Goal: Transaction & Acquisition: Purchase product/service

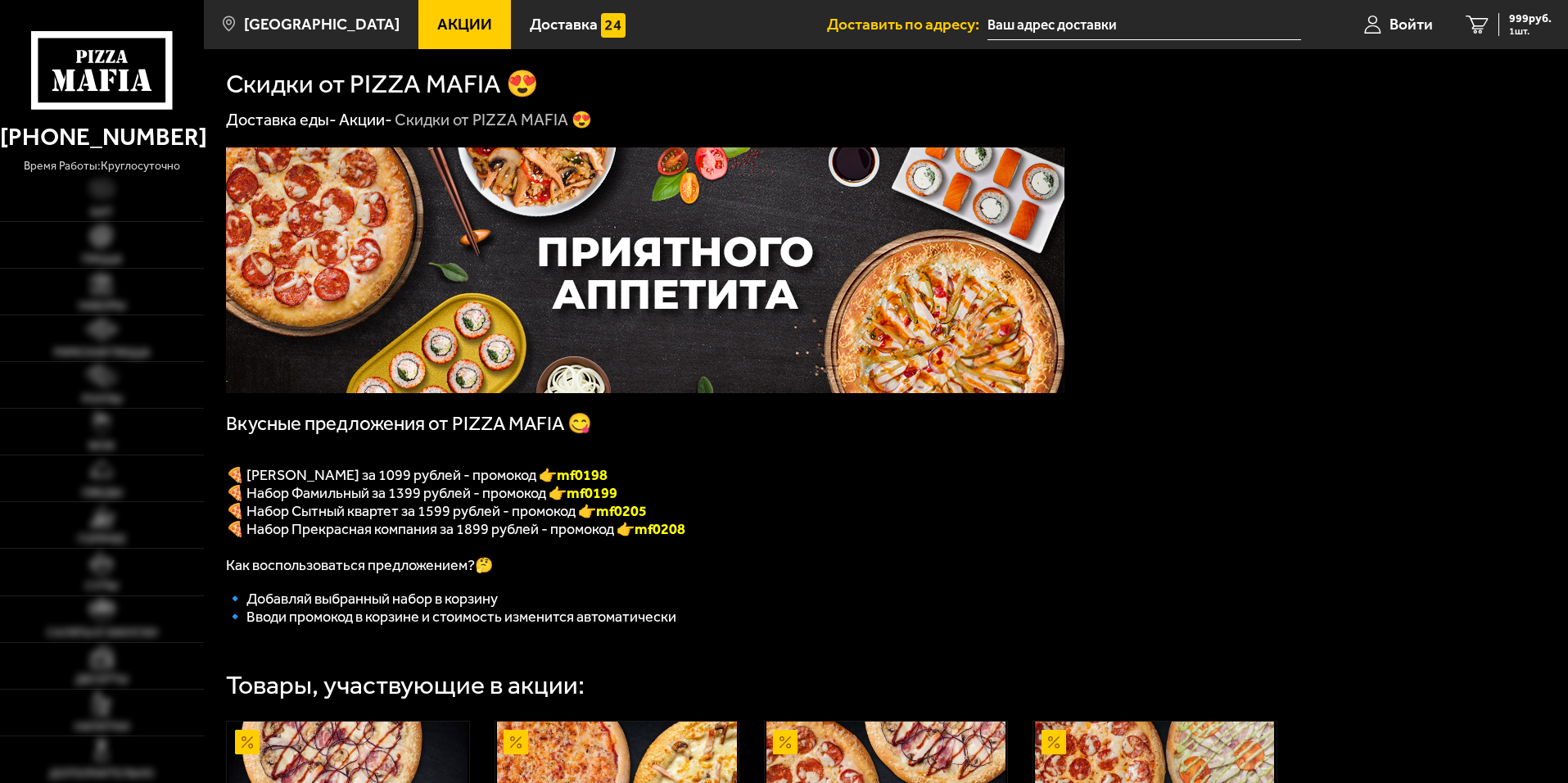
type input "[STREET_ADDRESS]"
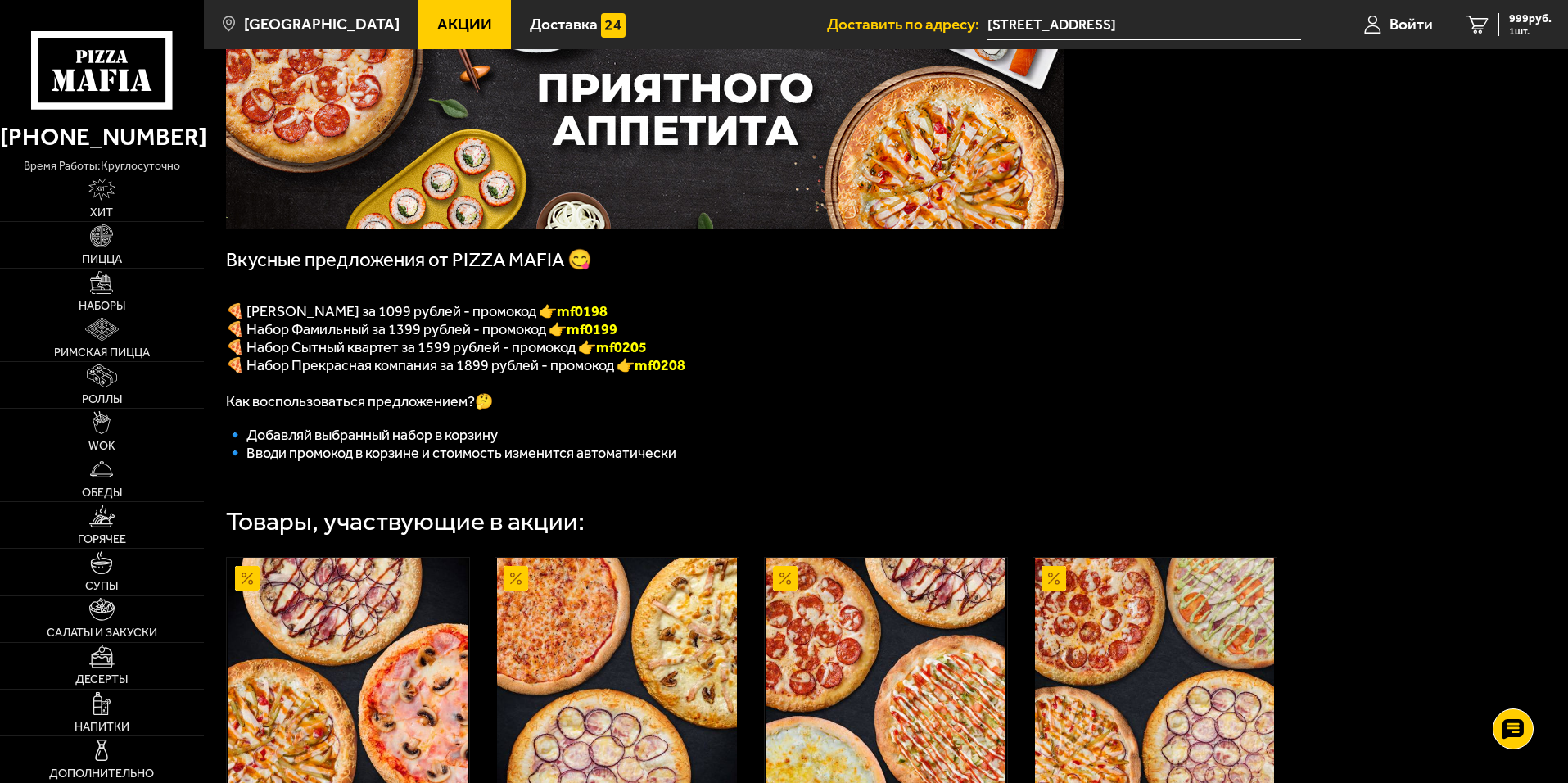
click at [139, 435] on link "WOK" at bounding box center [102, 432] width 203 height 46
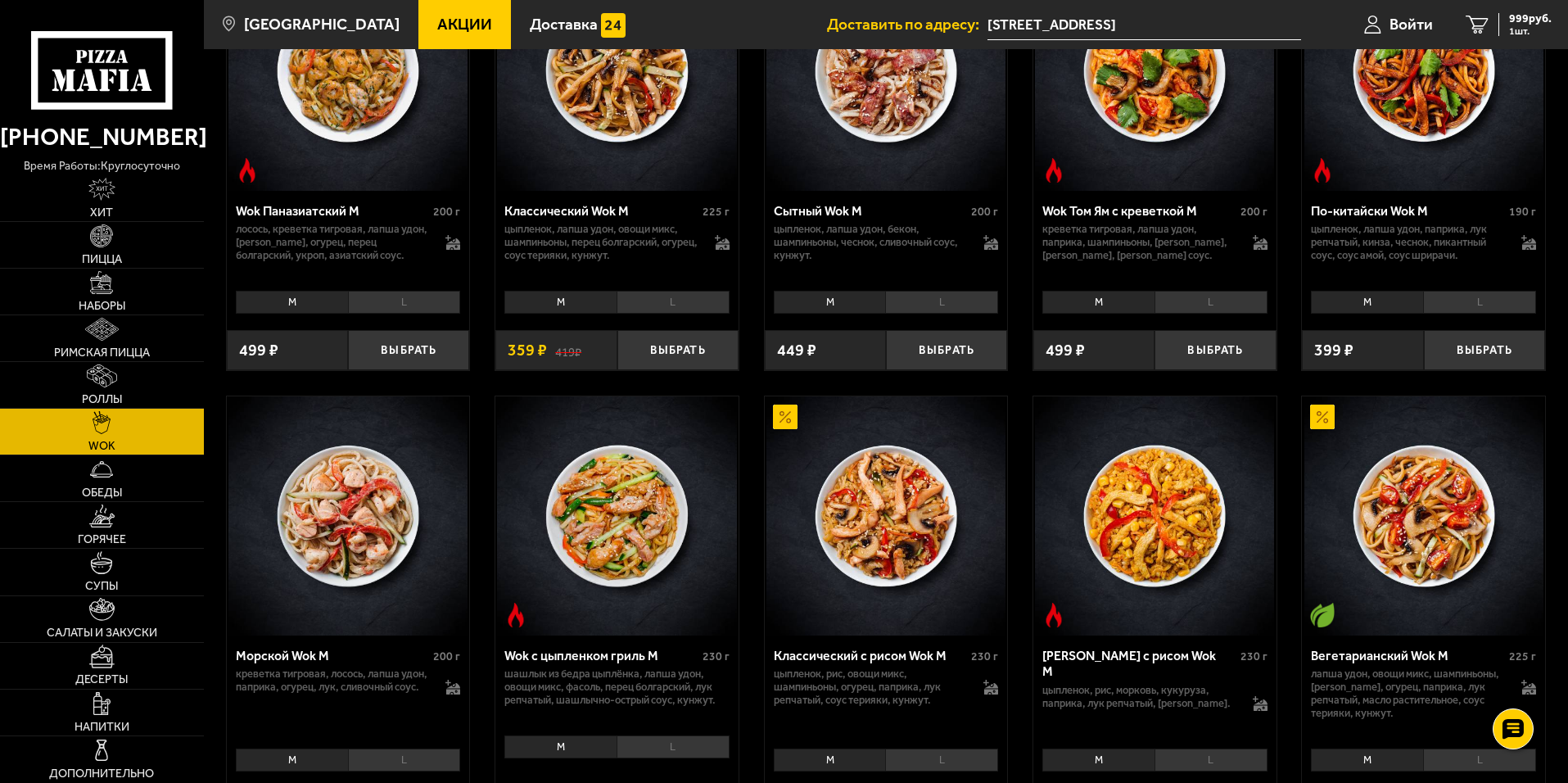
scroll to position [246, 0]
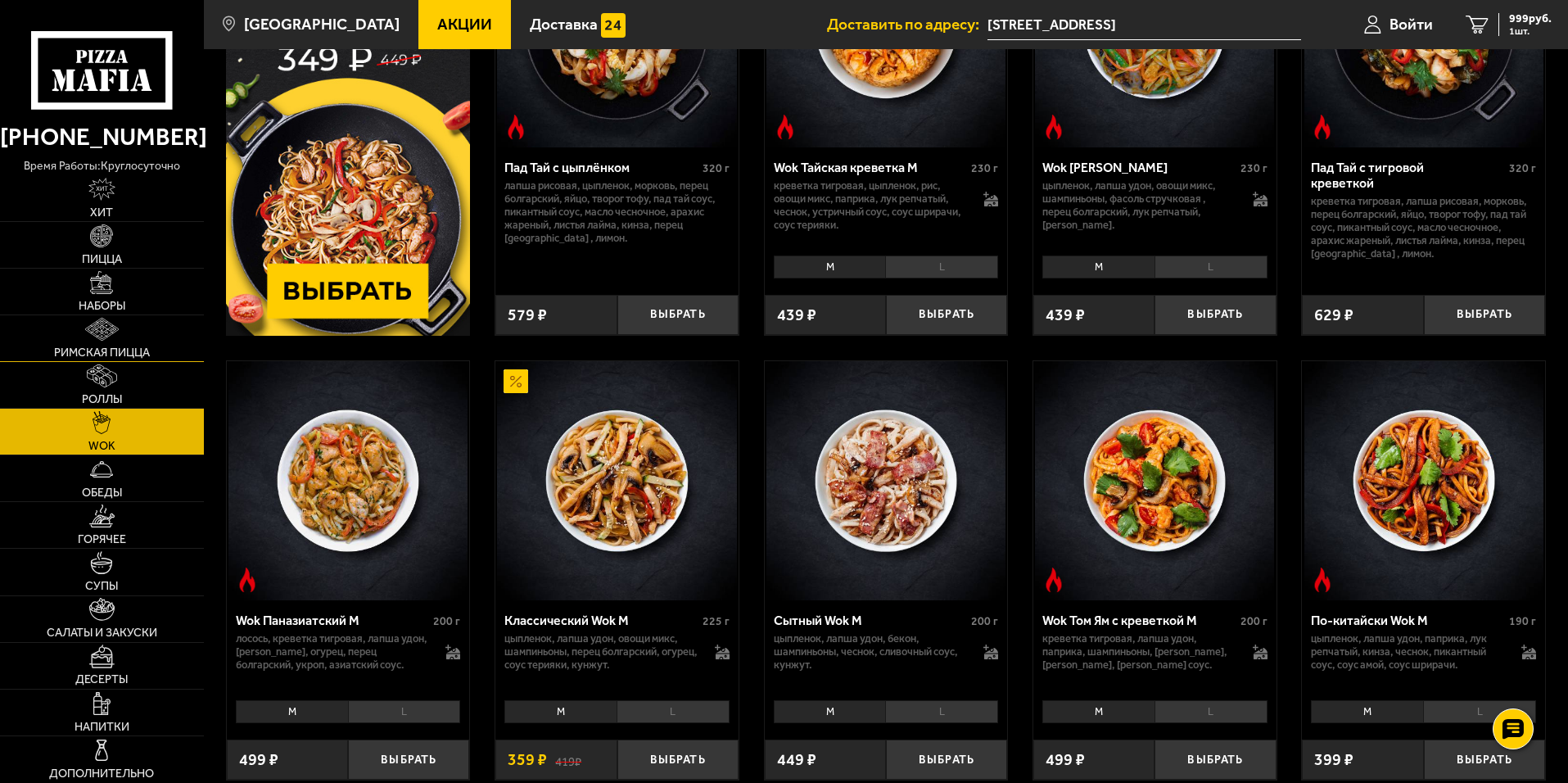
click at [147, 343] on link "Римская пицца" at bounding box center [102, 338] width 203 height 46
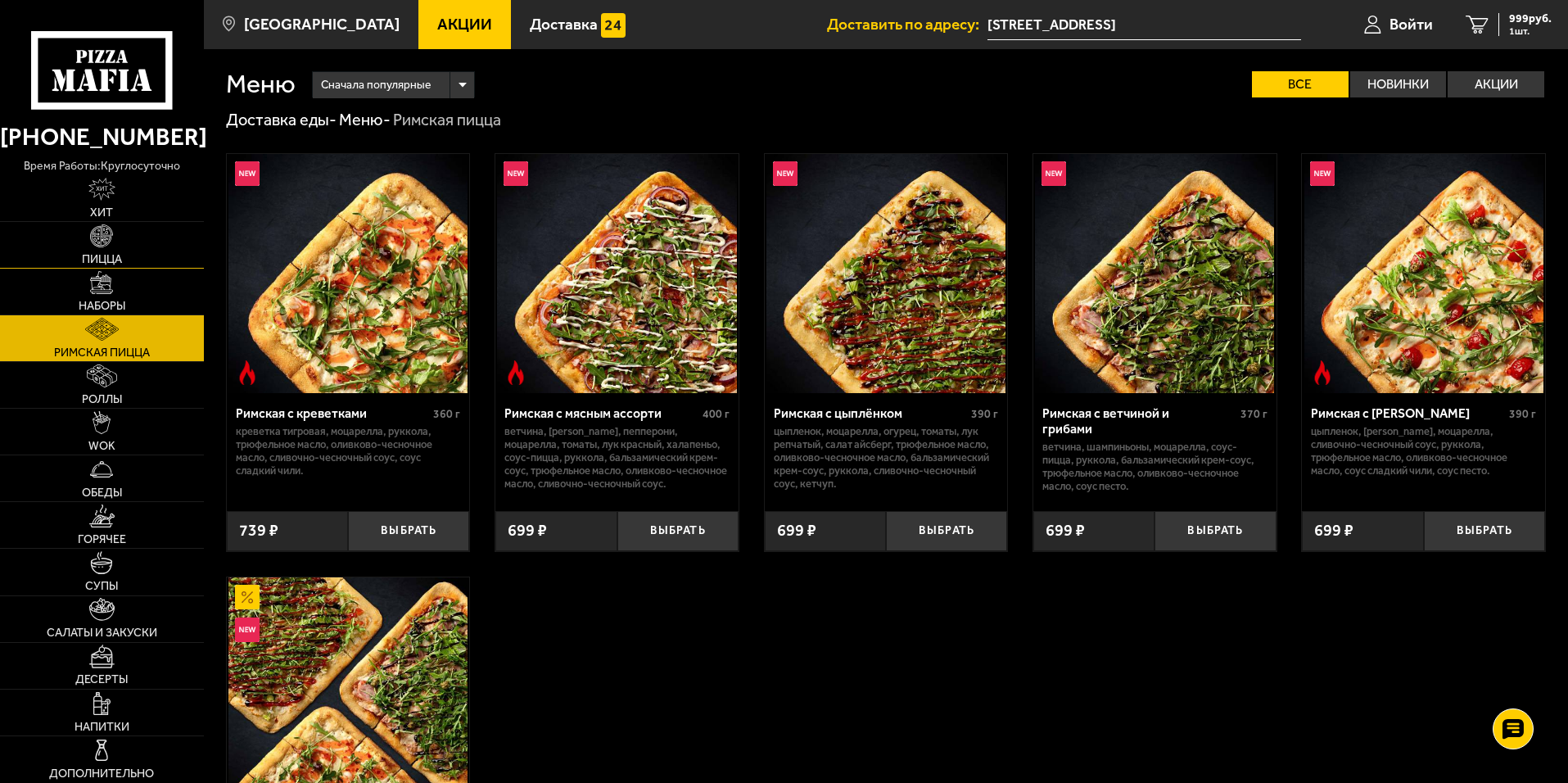
click at [148, 247] on link "Пицца" at bounding box center [102, 245] width 203 height 46
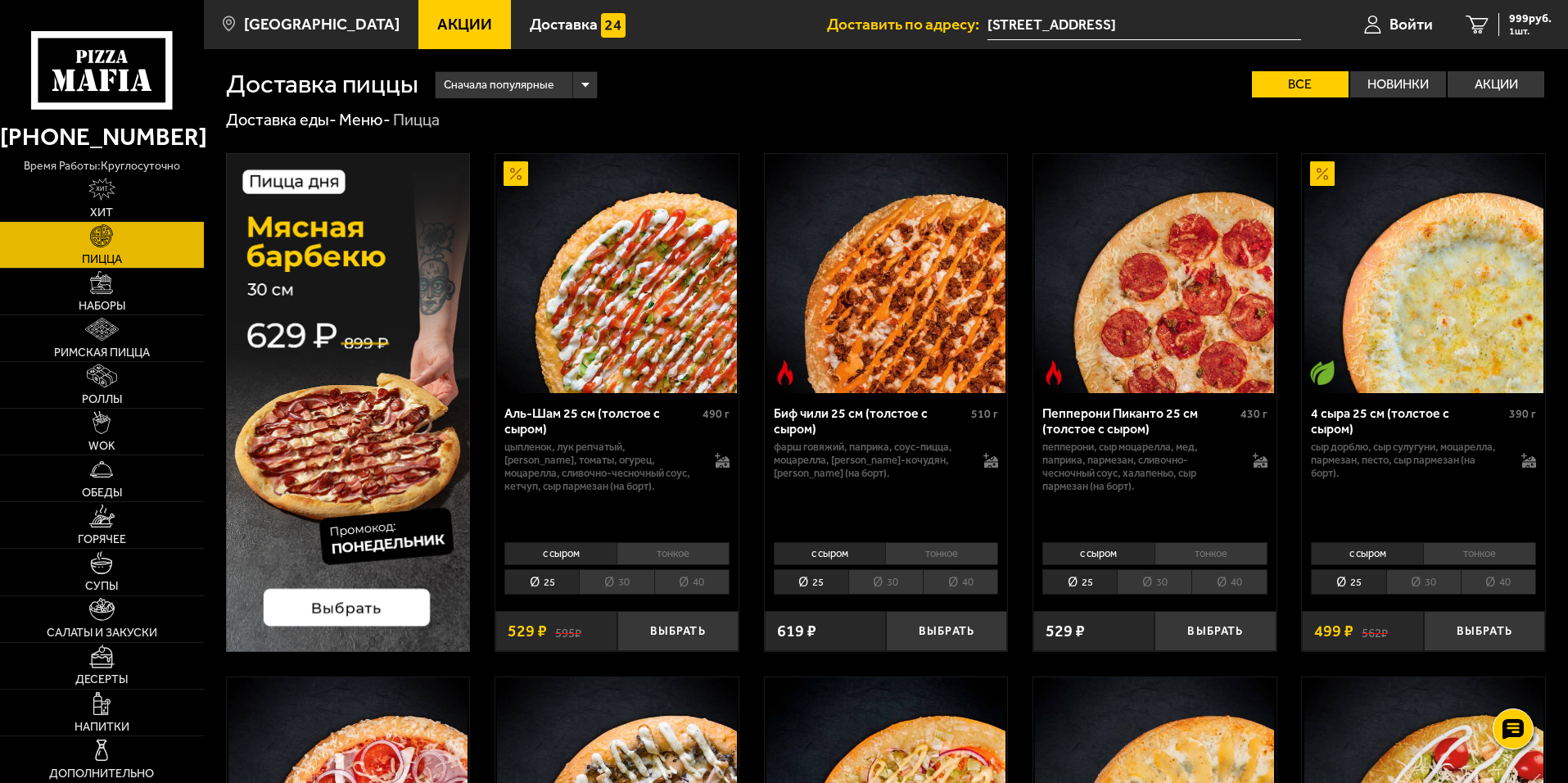
click at [679, 584] on li "40" at bounding box center [692, 582] width 75 height 25
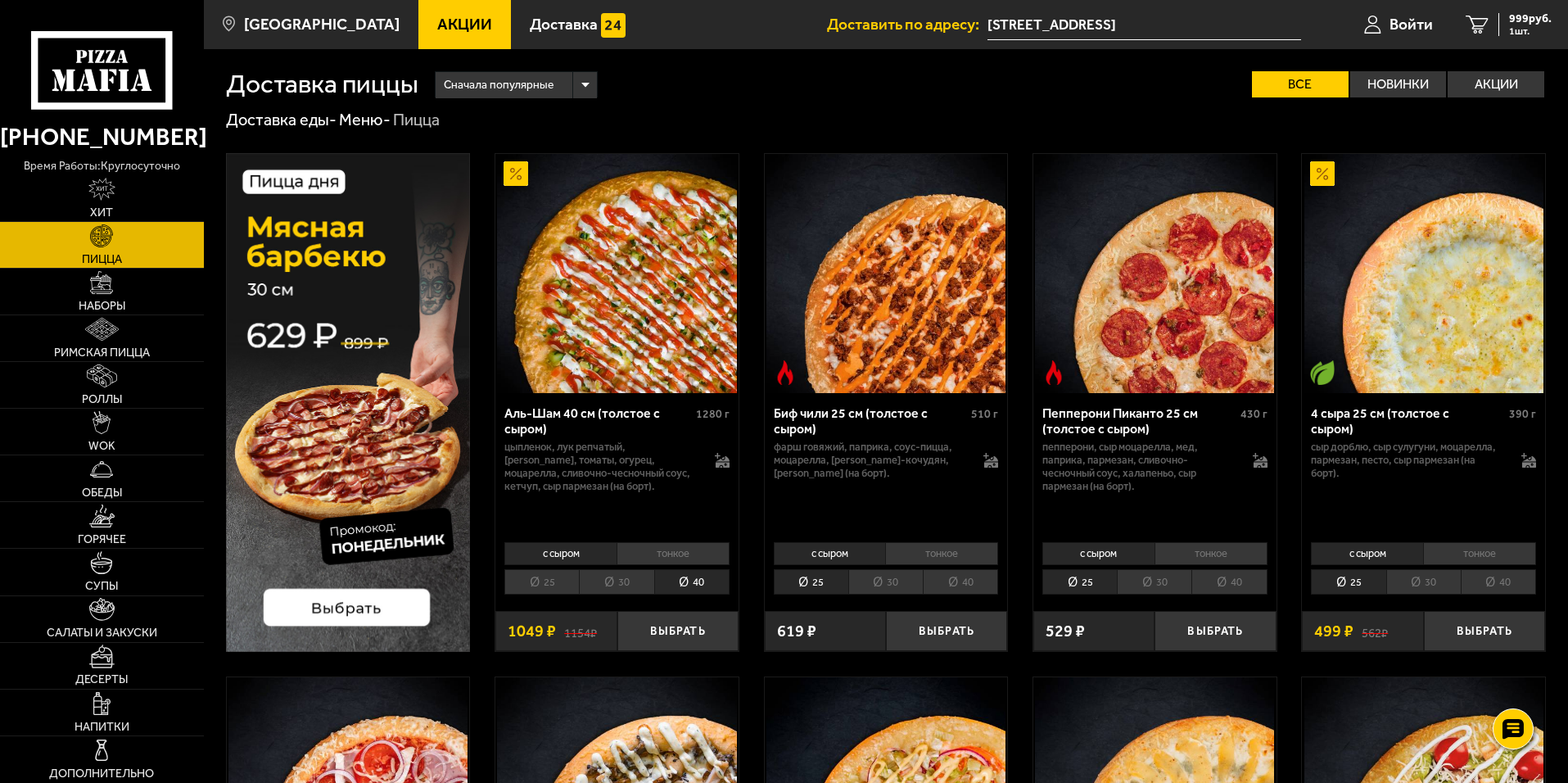
click at [705, 555] on li "тонкое" at bounding box center [672, 553] width 112 height 23
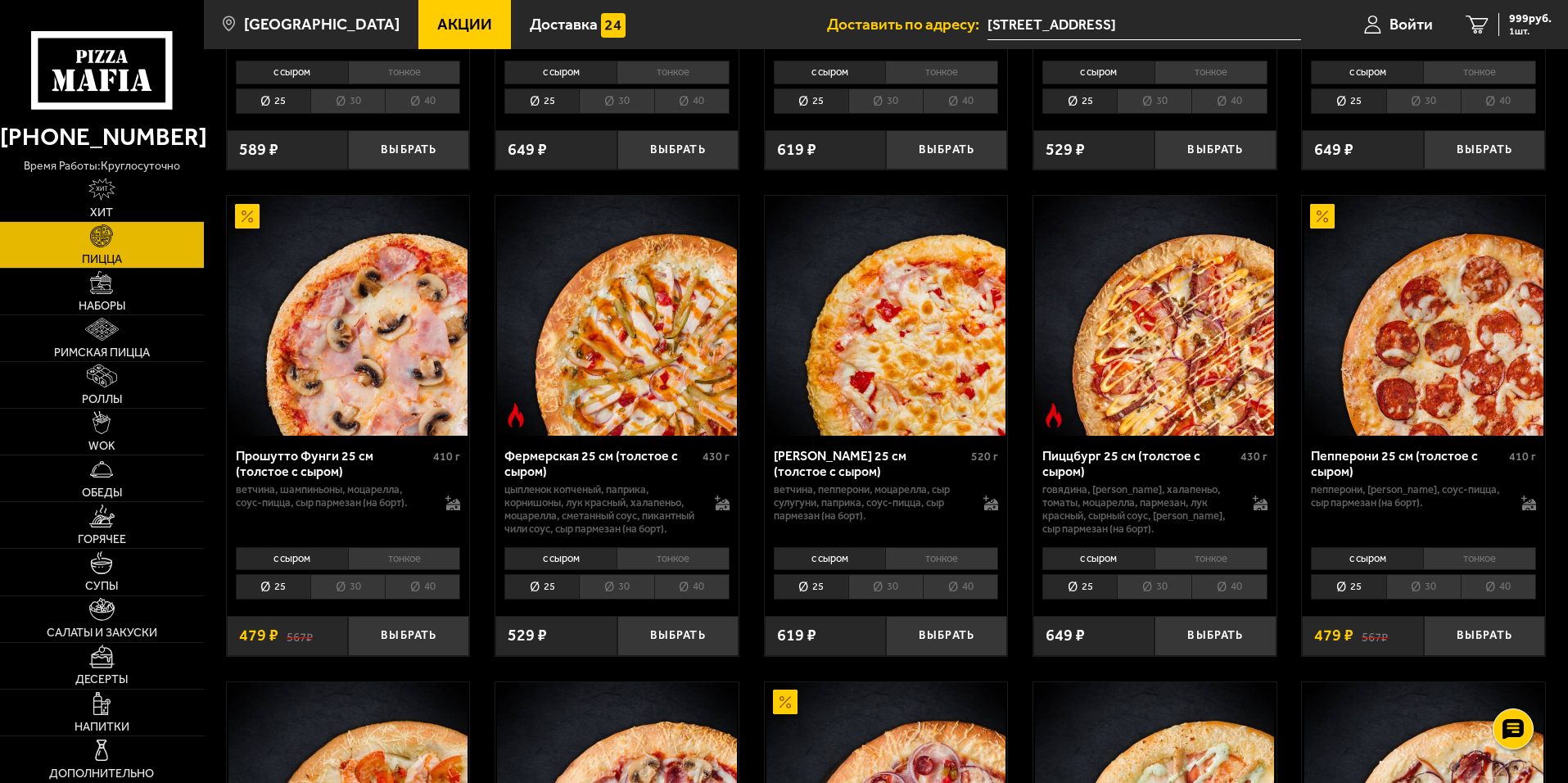
scroll to position [82, 0]
